Goal: Information Seeking & Learning: Check status

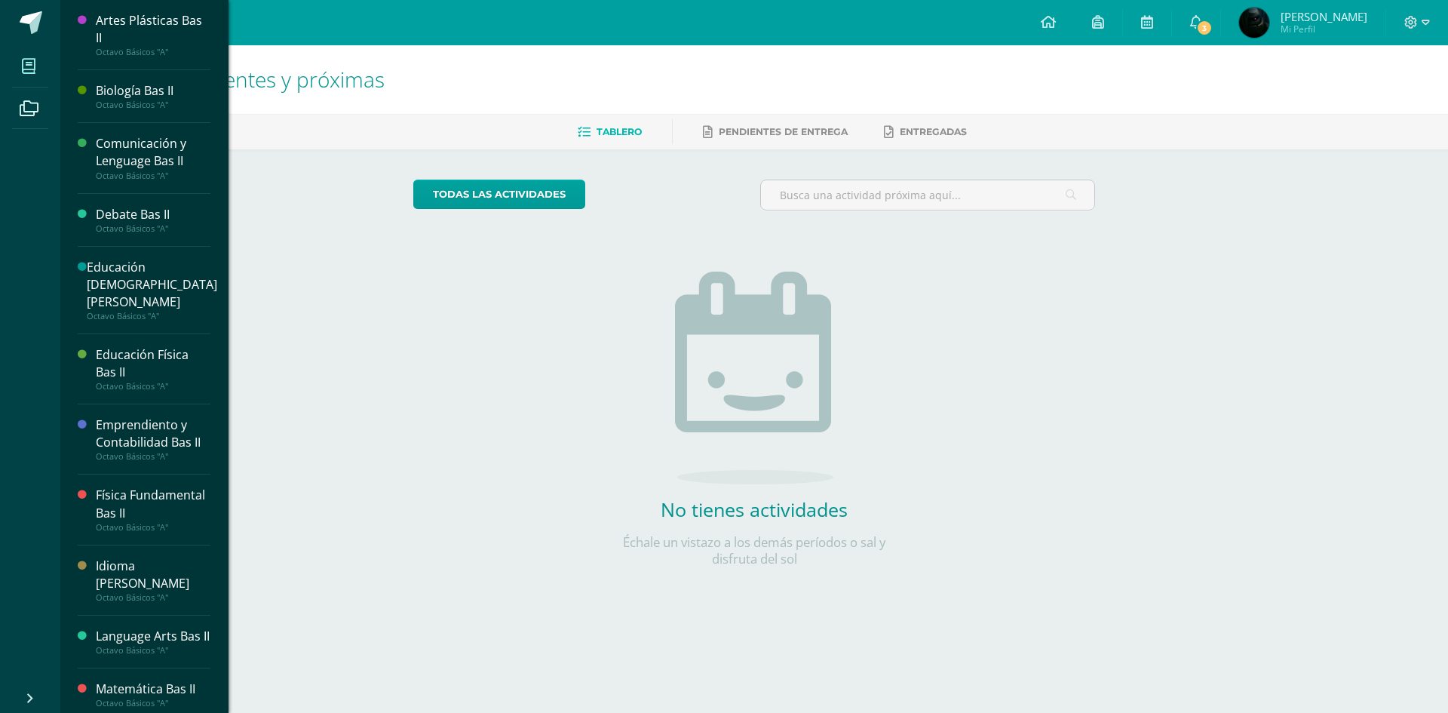
click at [32, 60] on icon at bounding box center [29, 66] width 14 height 15
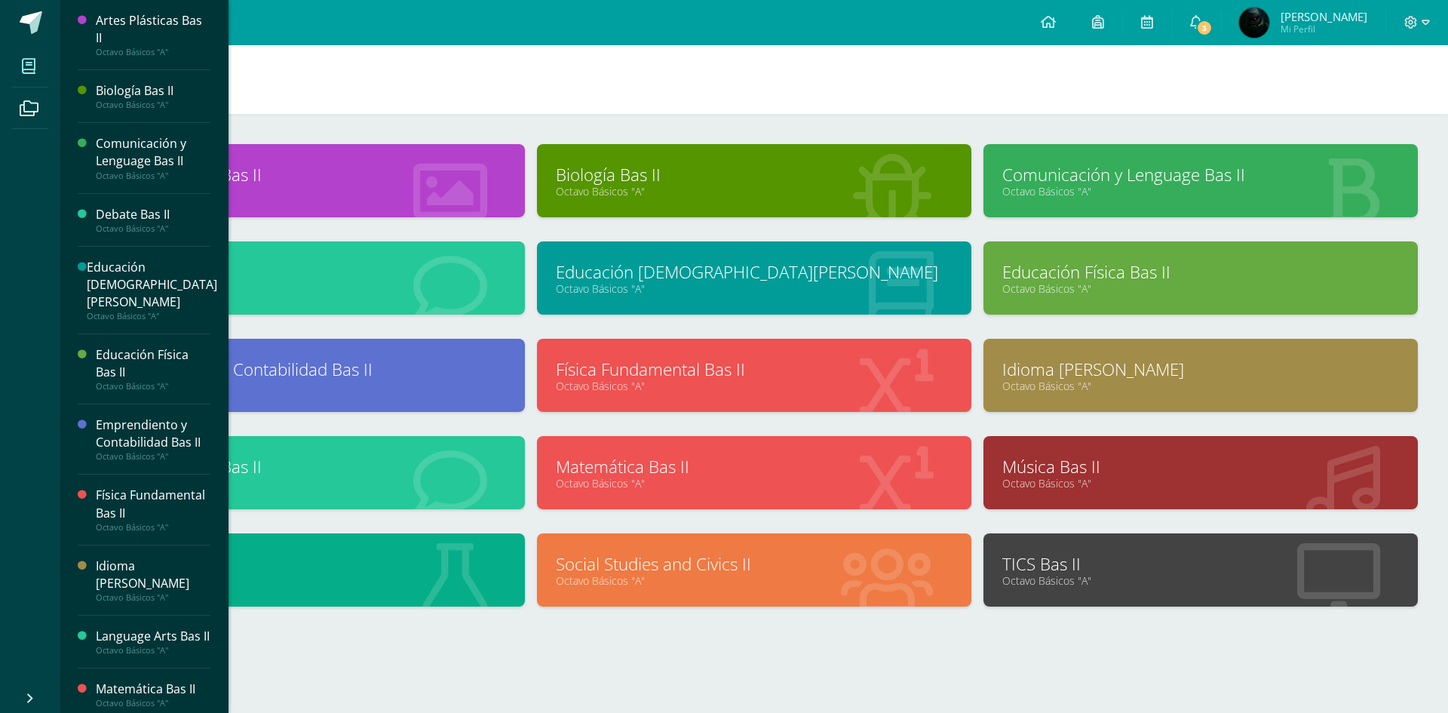
click at [565, 82] on h1 "Mis cursos" at bounding box center [753, 79] width 1351 height 69
click at [681, 383] on link "Octavo Básicos "A"" at bounding box center [754, 385] width 397 height 14
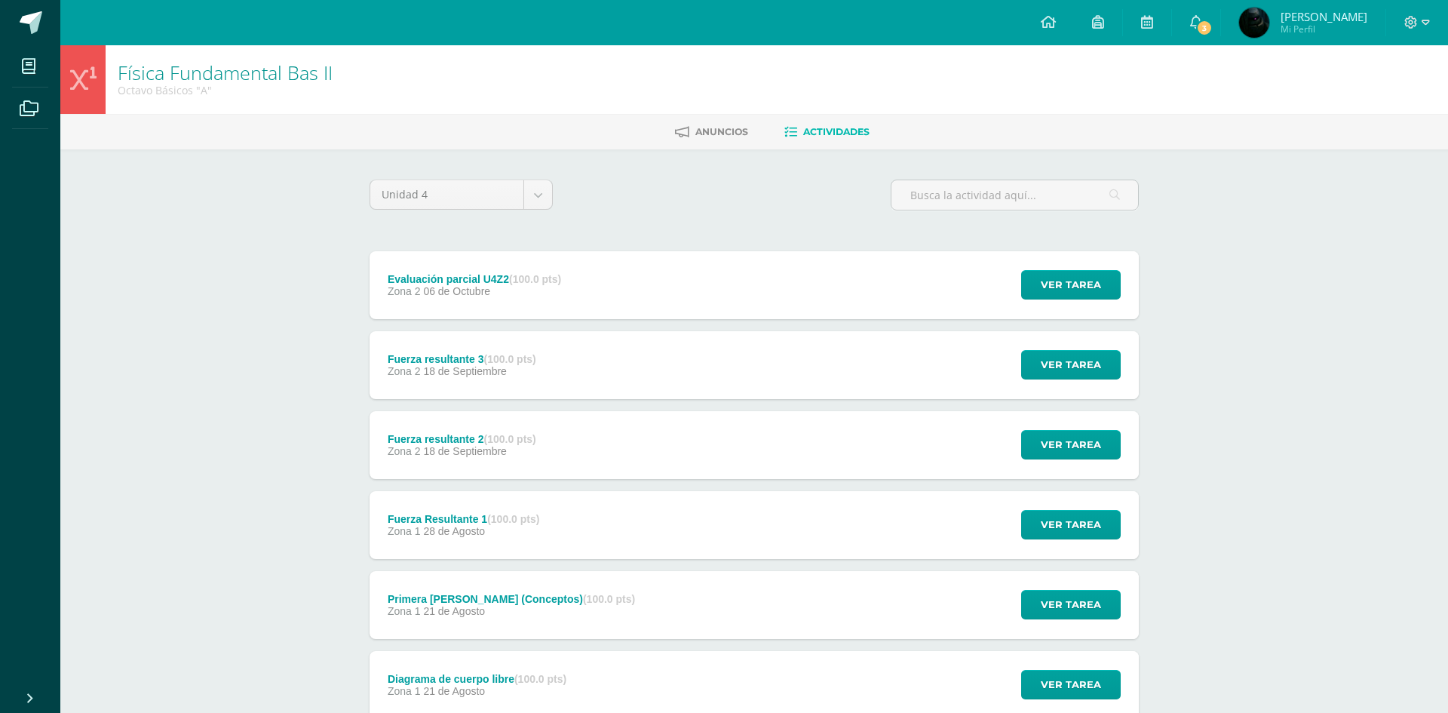
click at [561, 276] on strong "(100.0 pts)" at bounding box center [535, 279] width 52 height 12
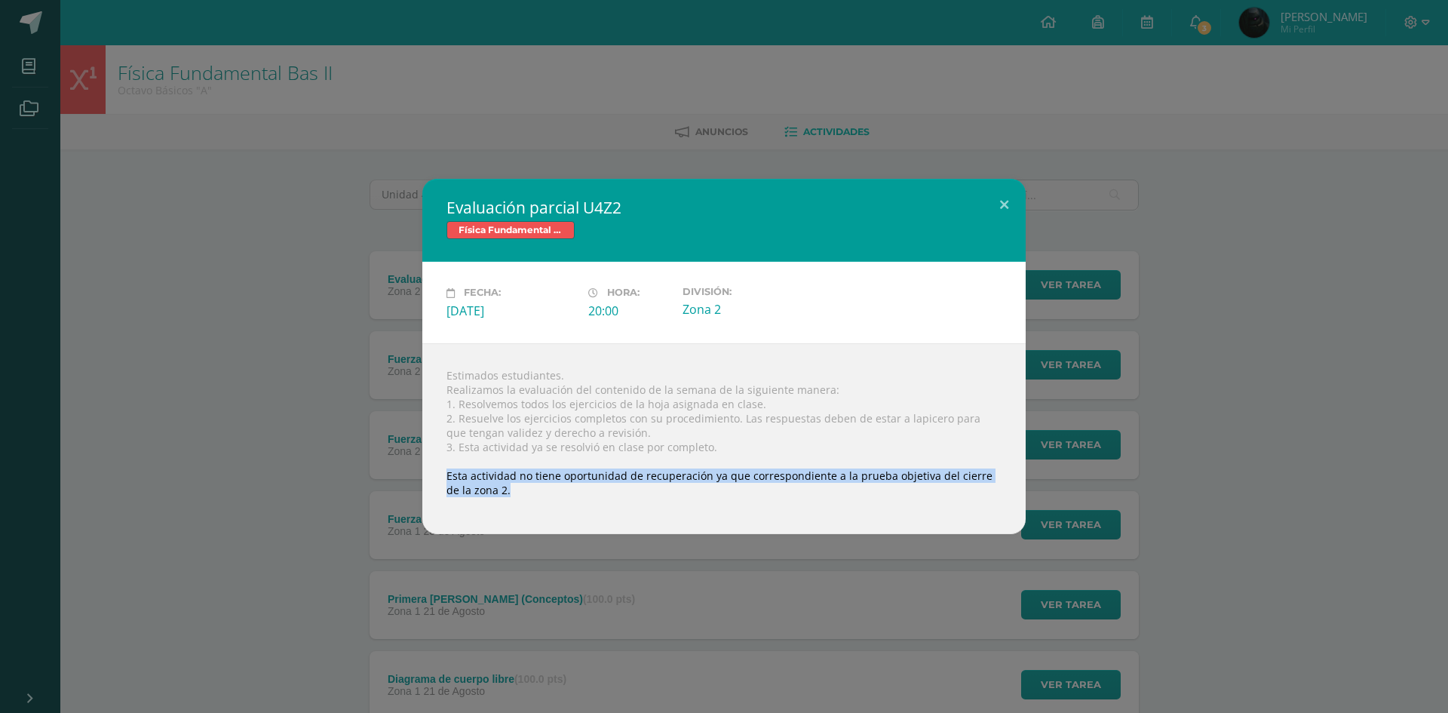
drag, startPoint x: 447, startPoint y: 477, endPoint x: 775, endPoint y: 528, distance: 331.8
click at [775, 528] on div "Estimados estudiantes. Realizamos la evaluación del contenido de la semana de l…" at bounding box center [723, 438] width 603 height 191
click at [999, 198] on button at bounding box center [1003, 204] width 43 height 51
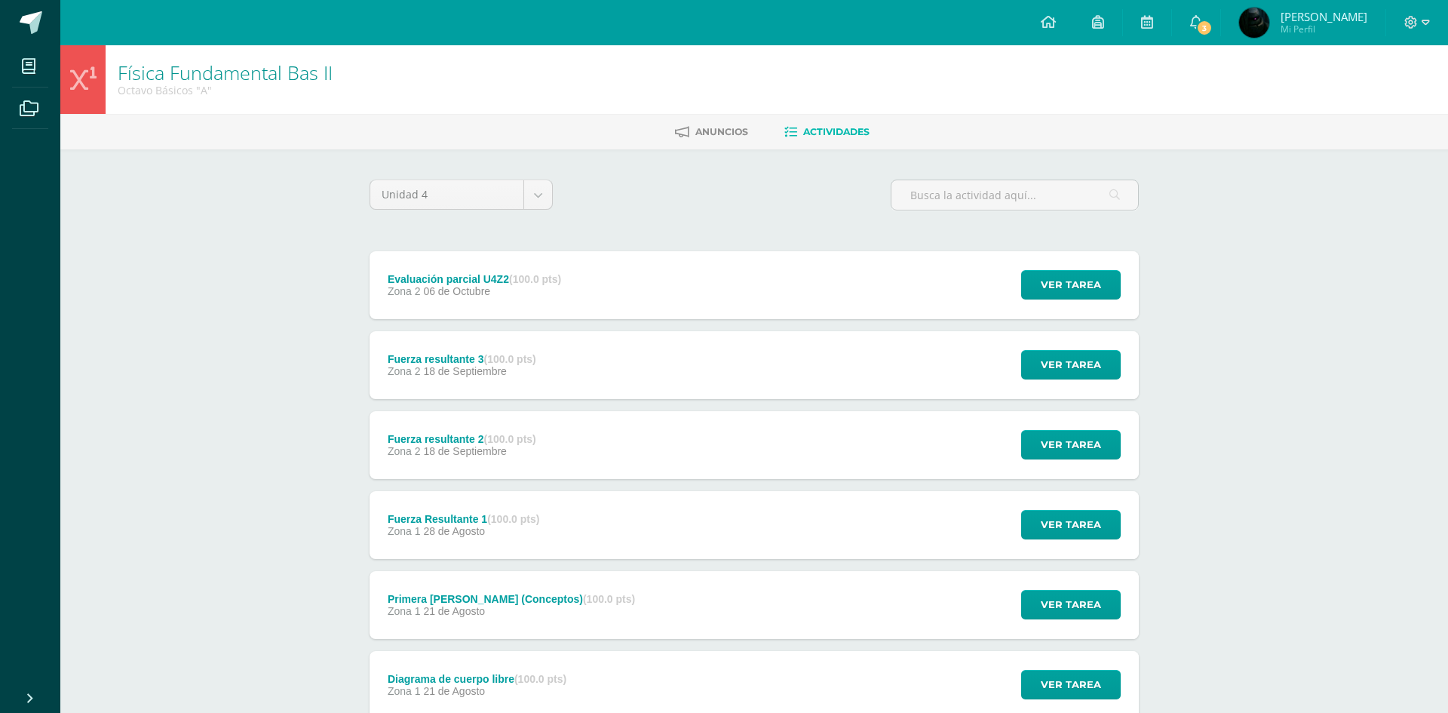
click at [537, 306] on div "Evaluación parcial U4Z2 (100.0 pts) Zona 2 06 de Octubre" at bounding box center [474, 285] width 210 height 68
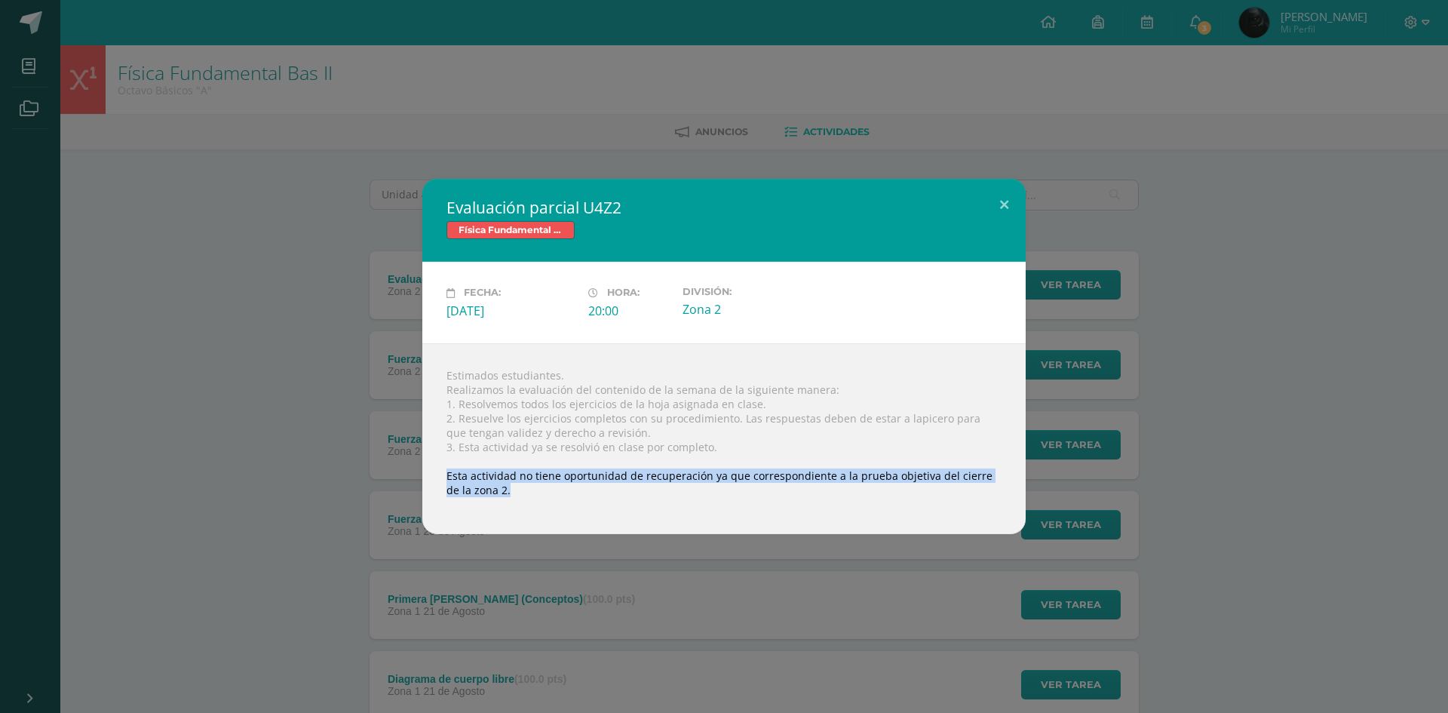
drag, startPoint x: 446, startPoint y: 476, endPoint x: 522, endPoint y: 517, distance: 86.0
click at [522, 517] on div "Estimados estudiantes. Realizamos la evaluación del contenido de la semana de l…" at bounding box center [723, 438] width 603 height 191
click at [995, 201] on button at bounding box center [1003, 204] width 43 height 51
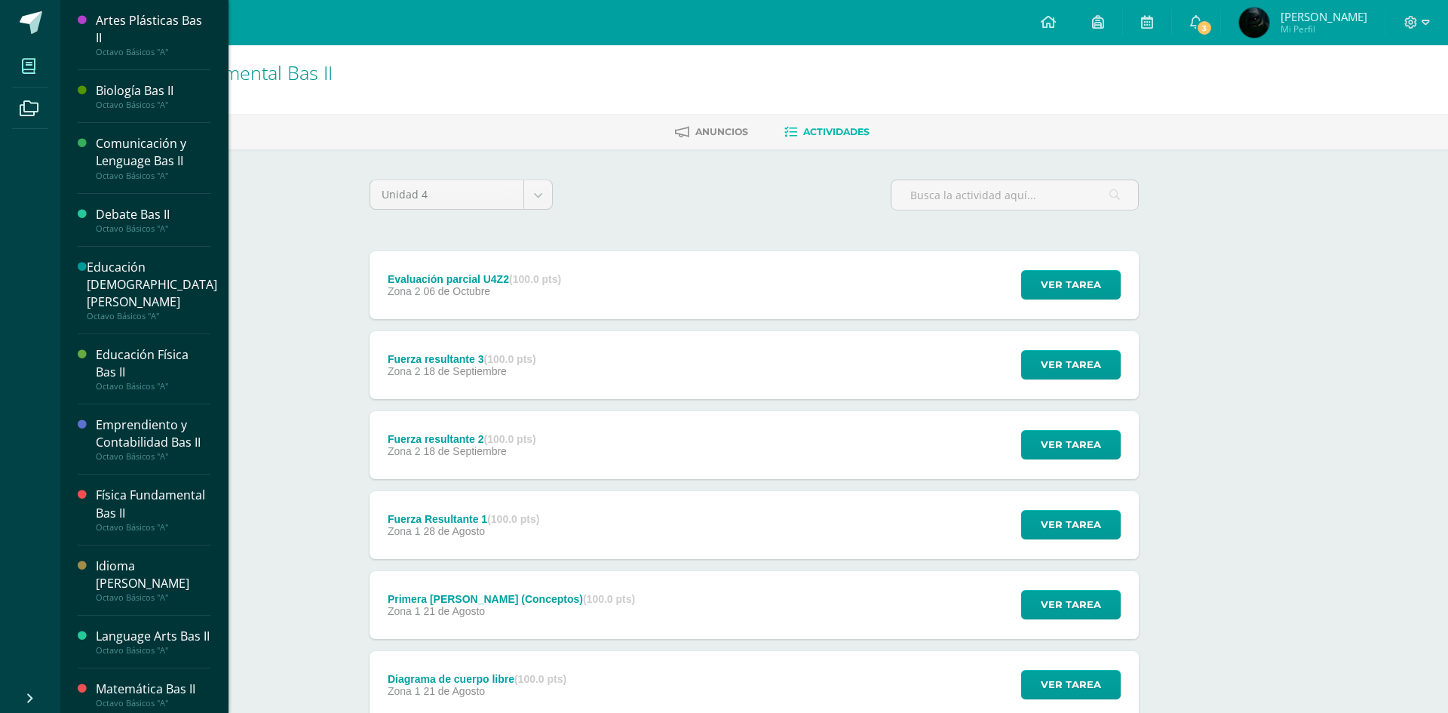
click at [33, 65] on icon at bounding box center [29, 66] width 14 height 15
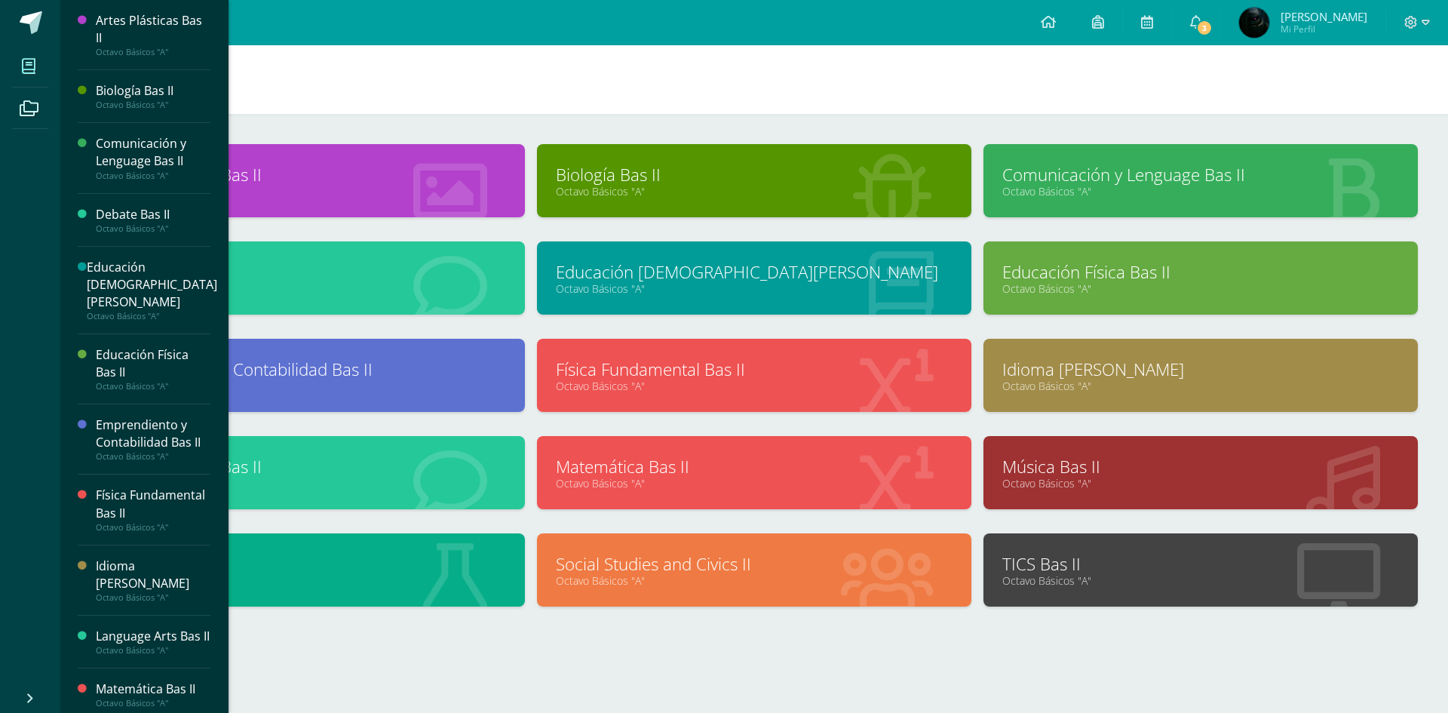
click at [553, 78] on h1 "Mis cursos" at bounding box center [753, 79] width 1351 height 69
click at [9, 12] on link at bounding box center [30, 22] width 60 height 45
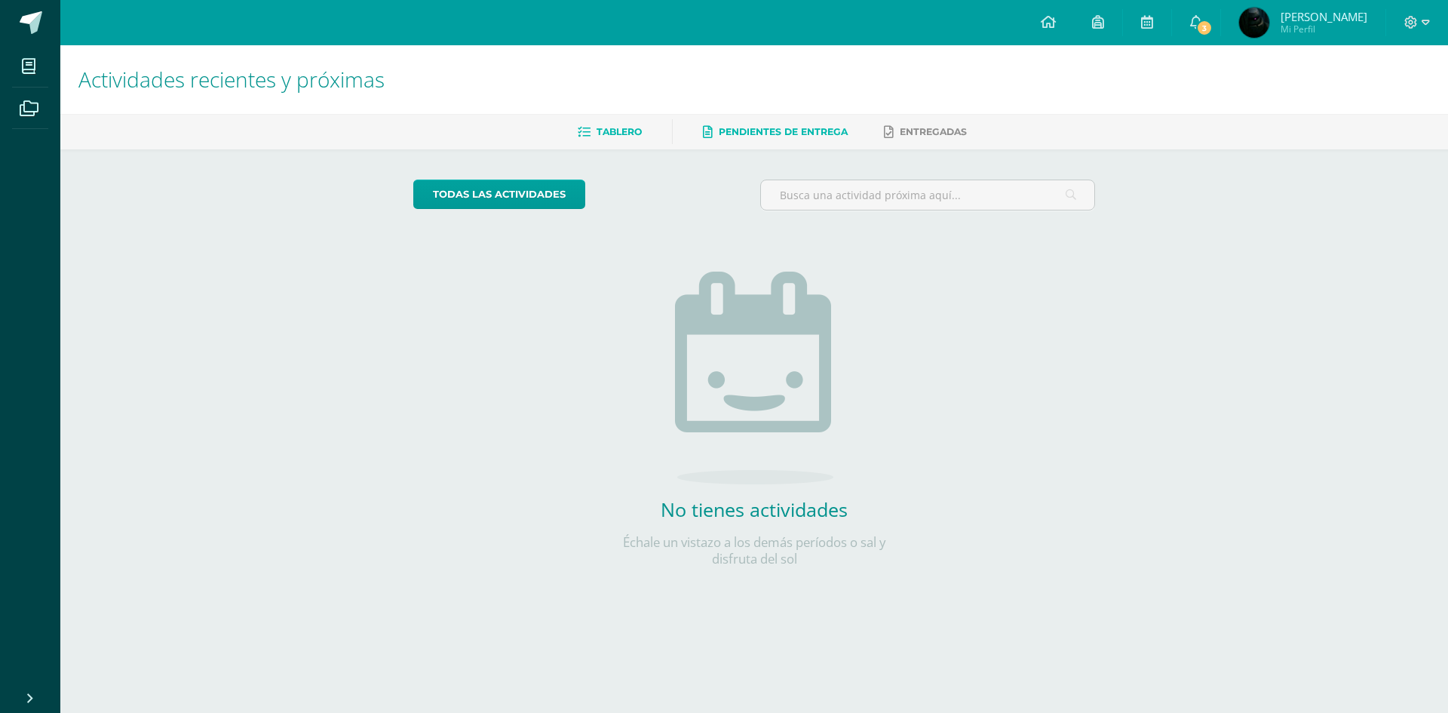
click at [840, 139] on link "Pendientes de entrega" at bounding box center [775, 132] width 145 height 24
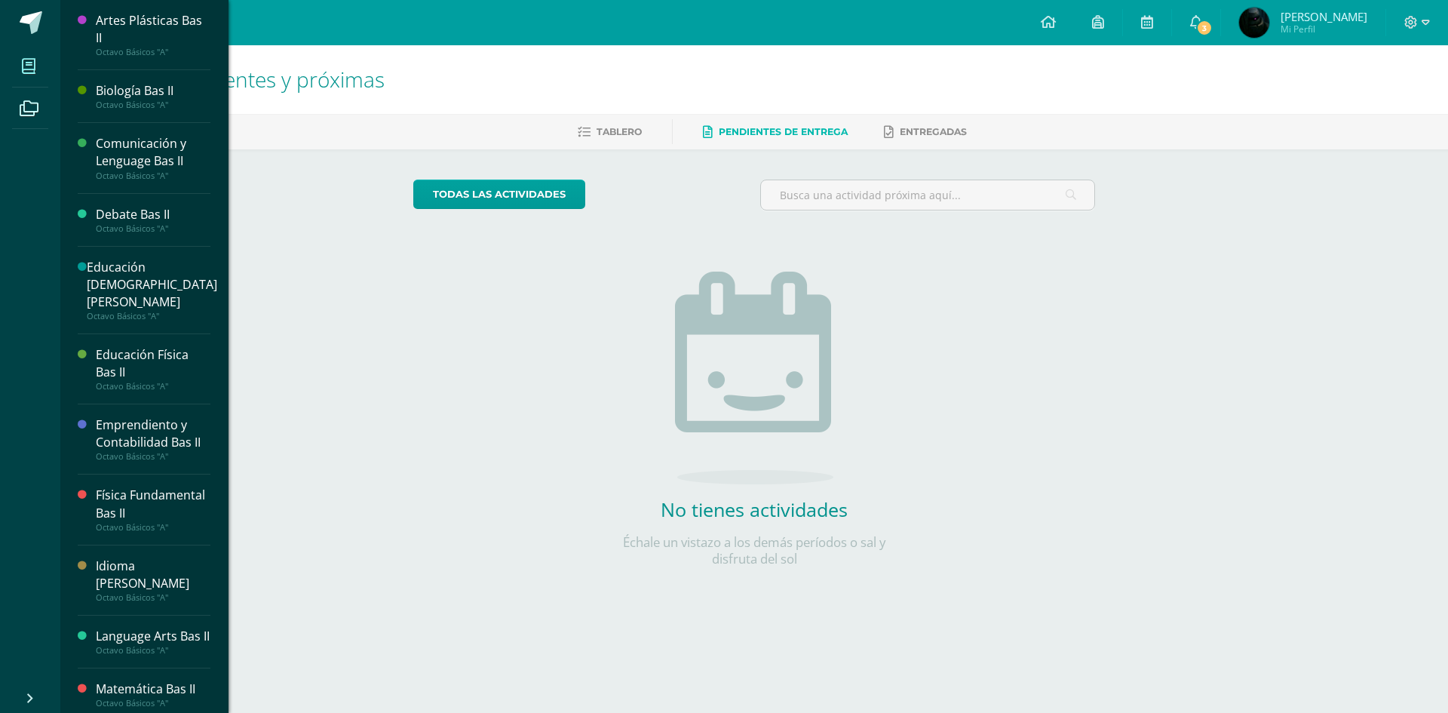
click at [32, 61] on icon at bounding box center [29, 66] width 14 height 15
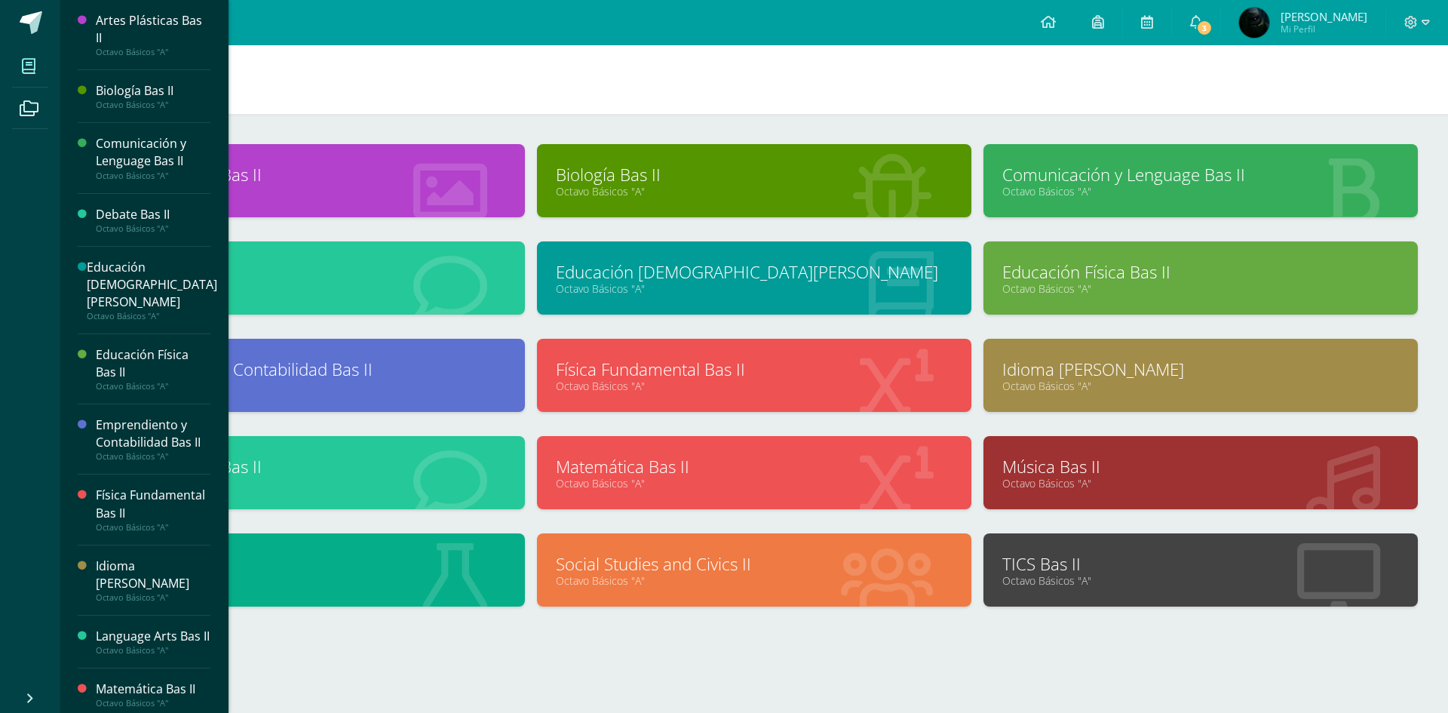
click at [1087, 547] on div "TICS Bas II Octavo Básicos "A"" at bounding box center [1200, 569] width 434 height 73
click at [1089, 554] on link "TICS Bas II" at bounding box center [1200, 563] width 397 height 23
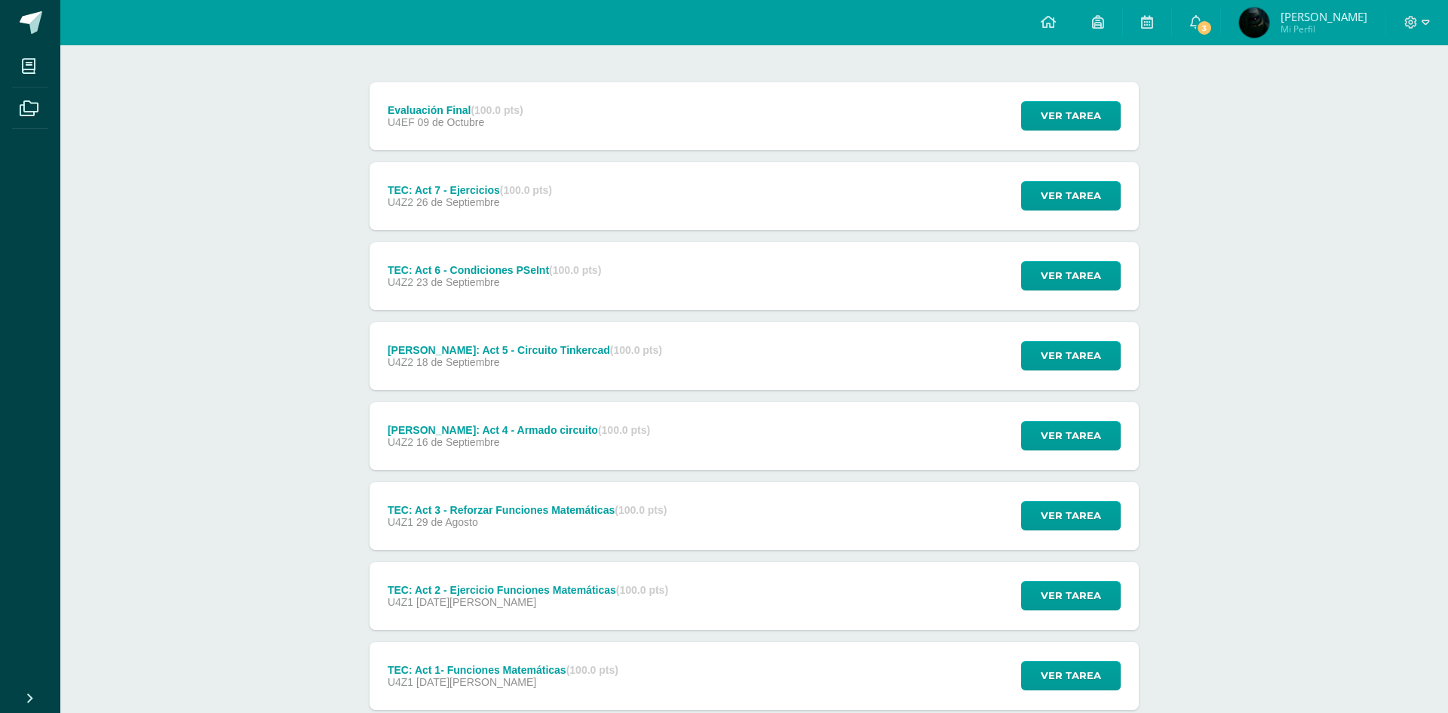
scroll to position [170, 0]
